Goal: Information Seeking & Learning: Learn about a topic

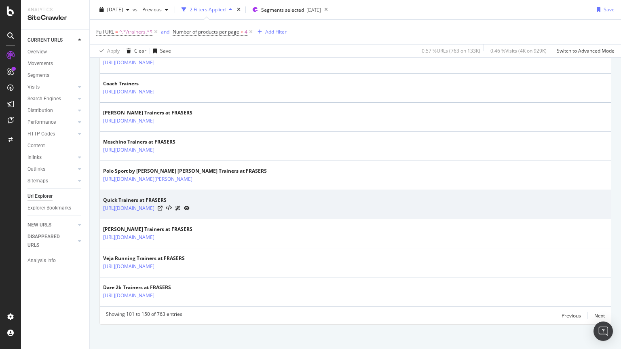
scroll to position [1418, 0]
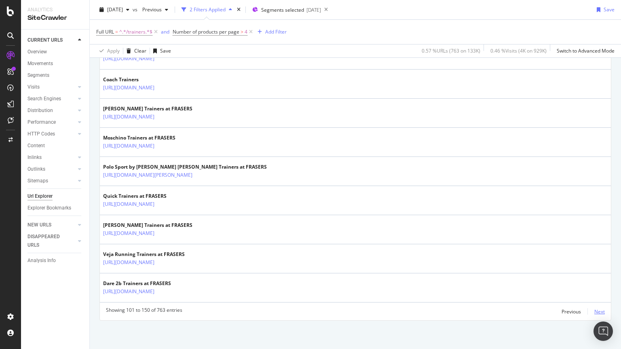
click at [594, 309] on div "Next" at bounding box center [599, 311] width 11 height 7
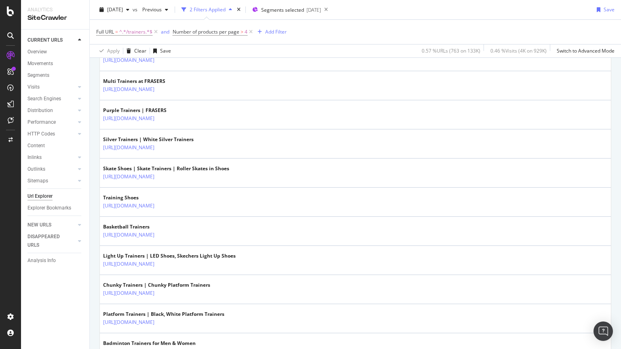
scroll to position [834, 0]
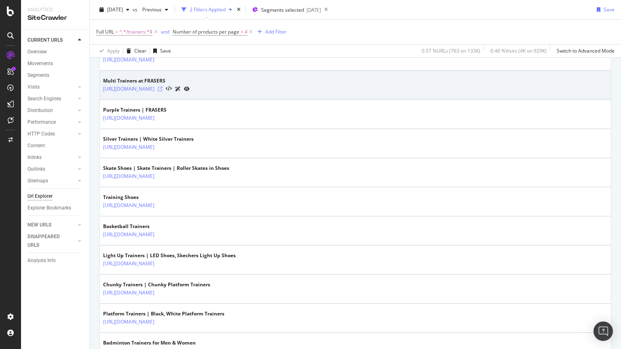
click at [162, 88] on icon at bounding box center [160, 89] width 5 height 5
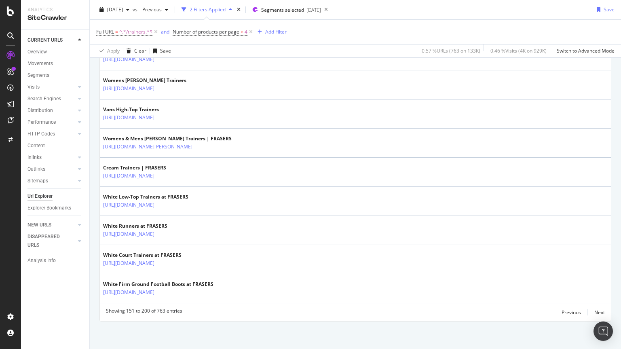
scroll to position [1418, 0]
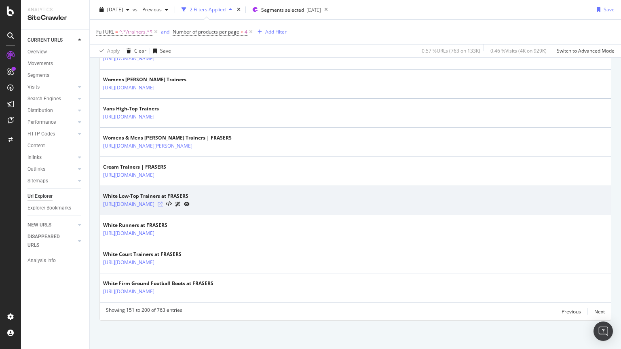
click at [162, 203] on icon at bounding box center [160, 204] width 5 height 5
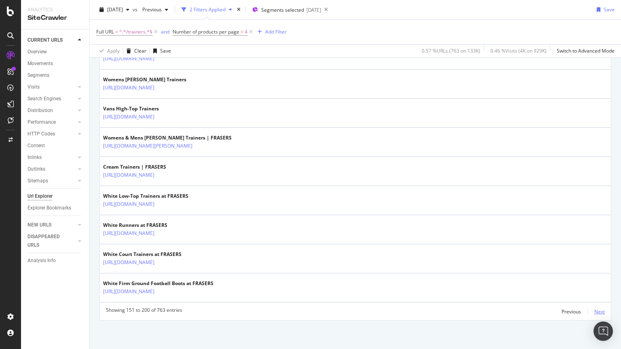
click at [594, 312] on div "Next" at bounding box center [599, 311] width 11 height 7
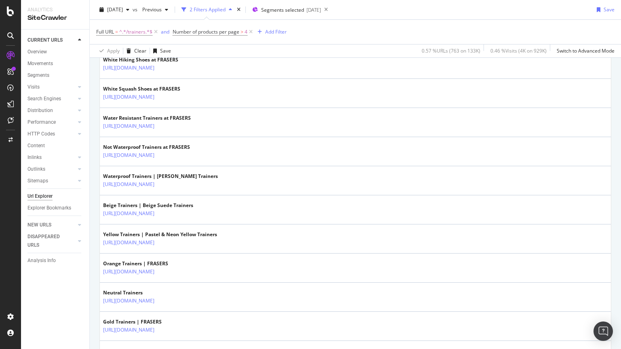
scroll to position [827, 0]
click at [252, 223] on td "Beige Trainers | Beige Suede Trainers [URL][DOMAIN_NAME]" at bounding box center [355, 209] width 511 height 29
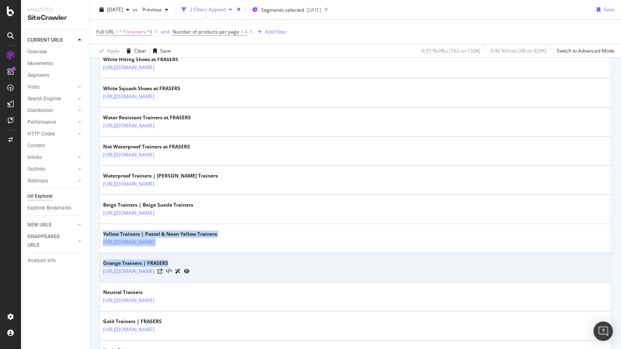
drag, startPoint x: 252, startPoint y: 223, endPoint x: 203, endPoint y: 258, distance: 60.8
click at [203, 258] on tbody "White Road Running Shoes at FRASERS [URL][DOMAIN_NAME] White Basketball Trainer…" at bounding box center [355, 165] width 511 height 1455
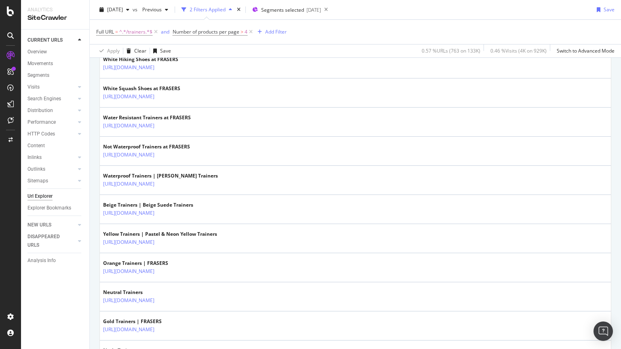
click at [94, 281] on div "URLs Crawled By Botify By pagetype_new Chart (by Value) Table Expand Export as …" at bounding box center [355, 100] width 531 height 1678
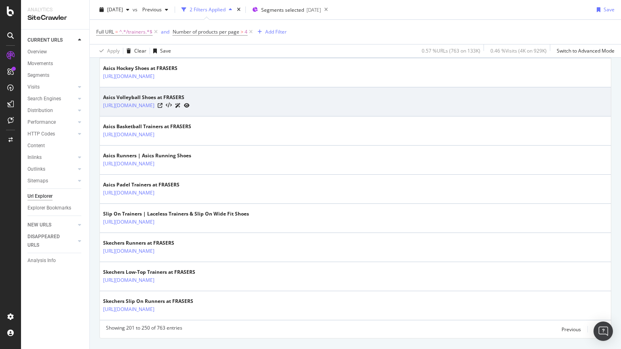
scroll to position [1402, 0]
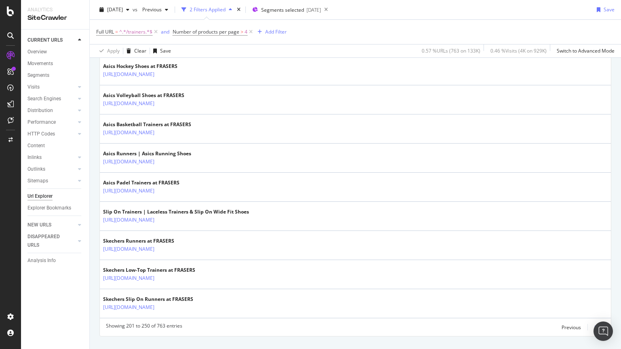
click at [594, 327] on div "Next" at bounding box center [599, 327] width 11 height 7
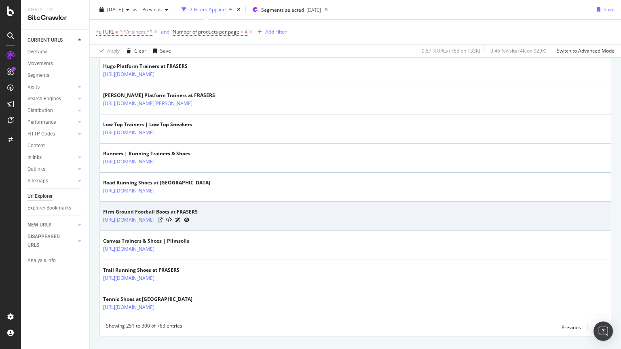
scroll to position [1418, 0]
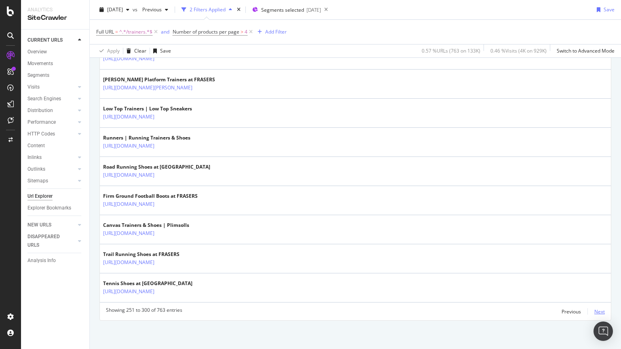
click at [594, 314] on div "Next" at bounding box center [599, 311] width 11 height 7
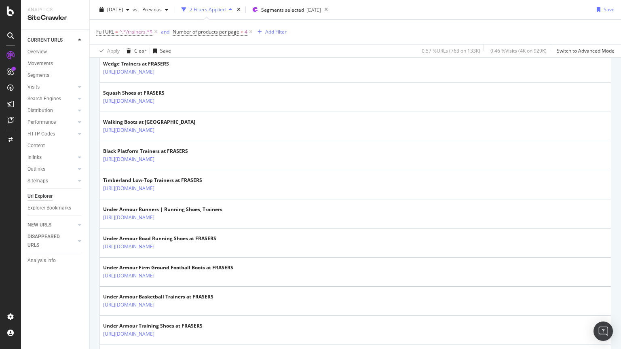
scroll to position [561, 0]
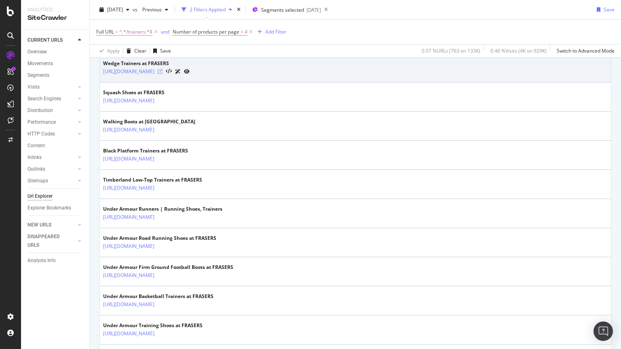
click at [162, 70] on icon at bounding box center [160, 71] width 5 height 5
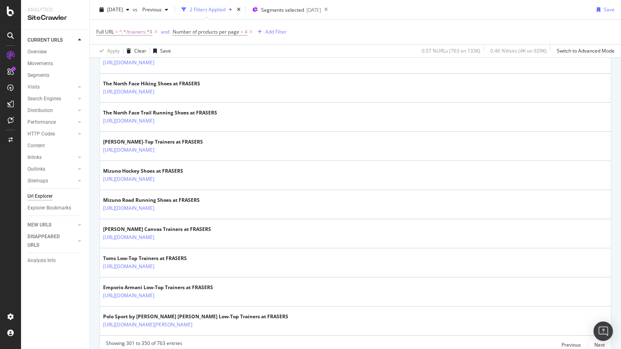
scroll to position [1418, 0]
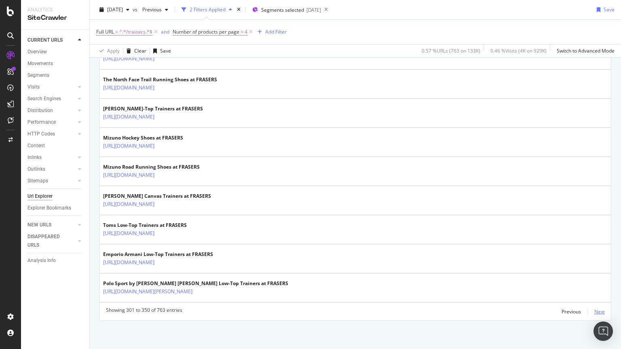
click at [594, 308] on div "Next" at bounding box center [599, 311] width 11 height 7
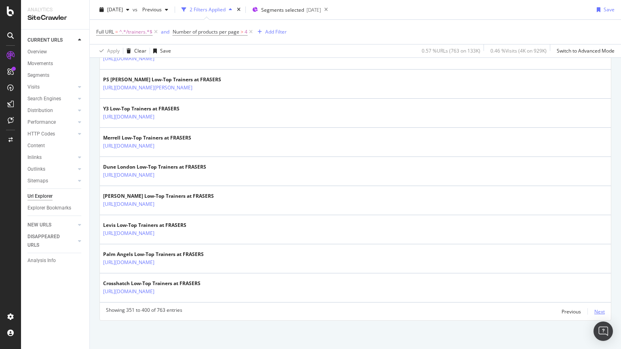
click at [594, 314] on div "Next" at bounding box center [599, 311] width 11 height 7
